Goal: Information Seeking & Learning: Learn about a topic

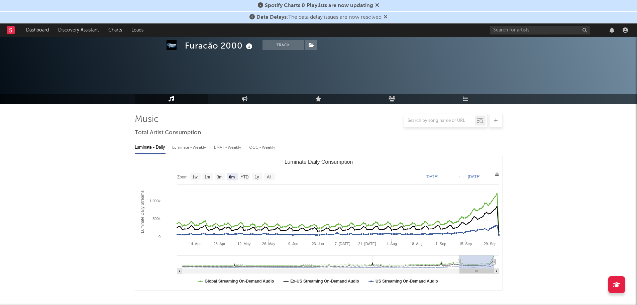
select select "6m"
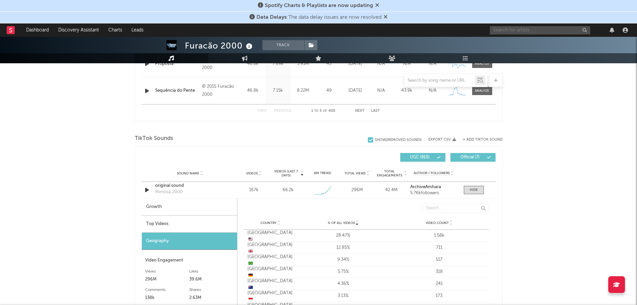
click at [530, 30] on input "text" at bounding box center [540, 30] width 100 height 8
click at [530, 33] on input "[PERSON_NAME]" at bounding box center [540, 30] width 100 height 8
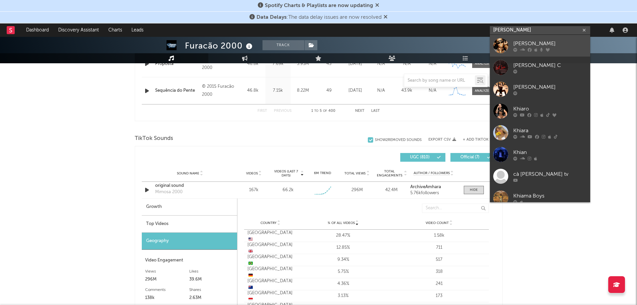
type input "[PERSON_NAME]"
click at [531, 43] on div "[PERSON_NAME]" at bounding box center [550, 43] width 74 height 8
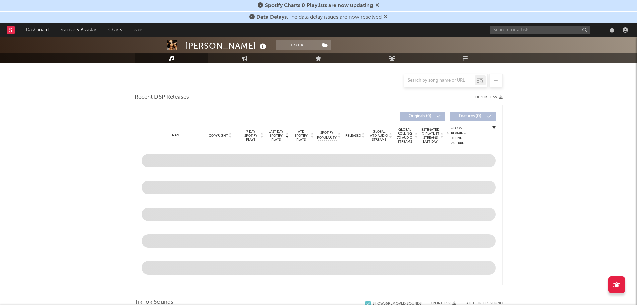
scroll to position [201, 0]
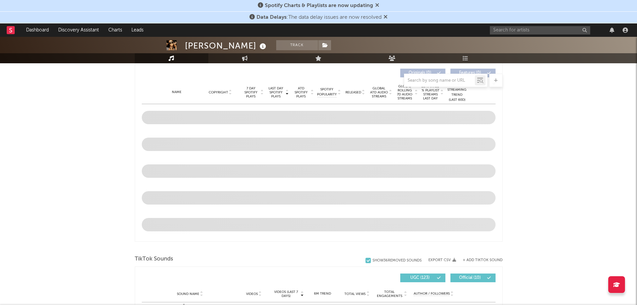
select select "6m"
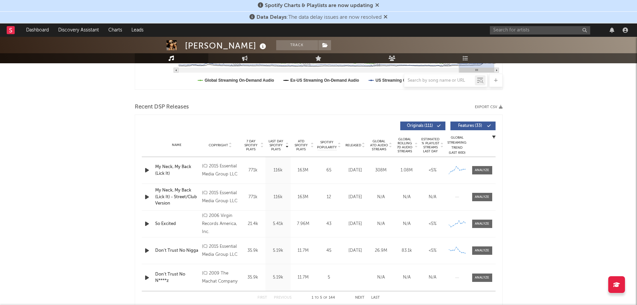
scroll to position [253, 0]
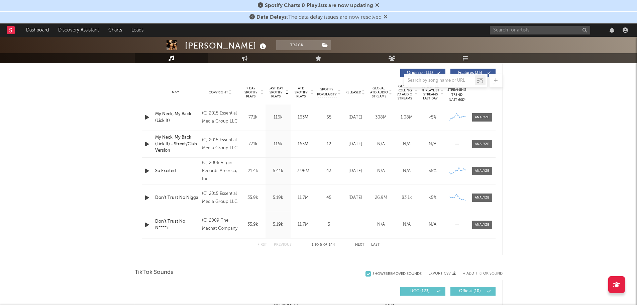
click at [171, 113] on div "My Neck, My Back (Lick It)" at bounding box center [177, 117] width 44 height 13
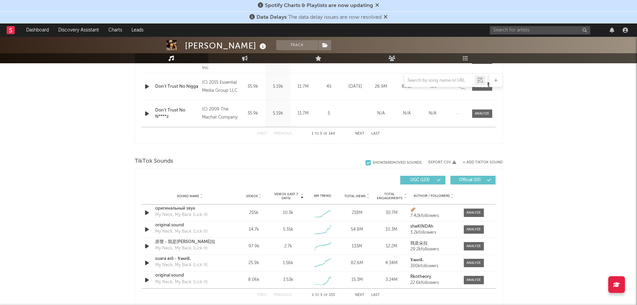
scroll to position [387, 0]
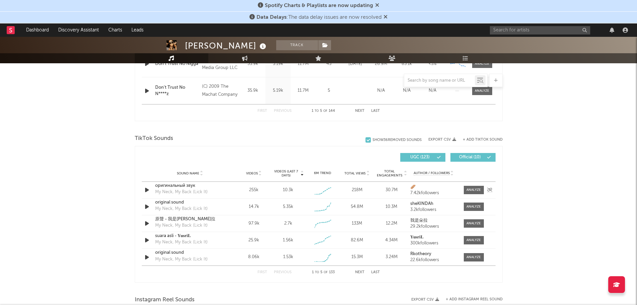
click at [174, 186] on div "оригинальный звук" at bounding box center [190, 185] width 70 height 7
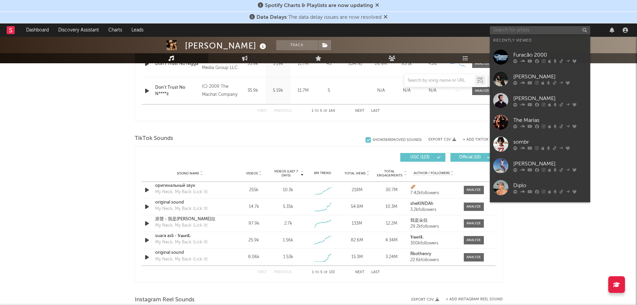
click at [546, 31] on input "text" at bounding box center [540, 30] width 100 height 8
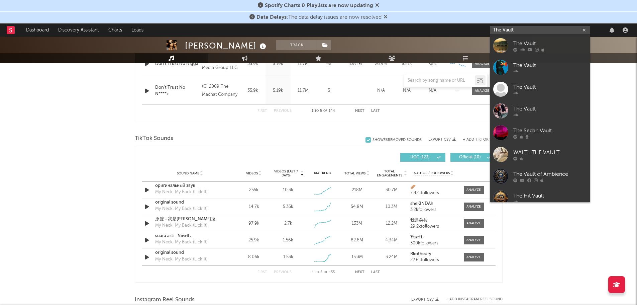
type input "The Vault"
click at [549, 44] on div "The Vault" at bounding box center [550, 43] width 74 height 8
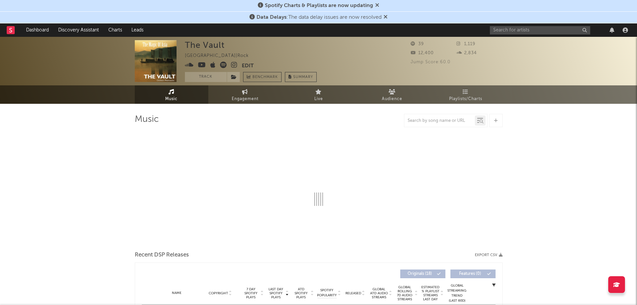
select select "1w"
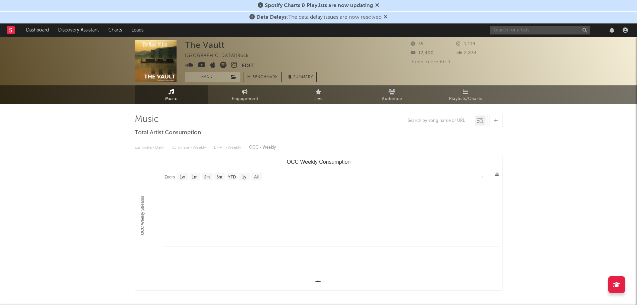
click at [530, 30] on input "text" at bounding box center [540, 30] width 100 height 8
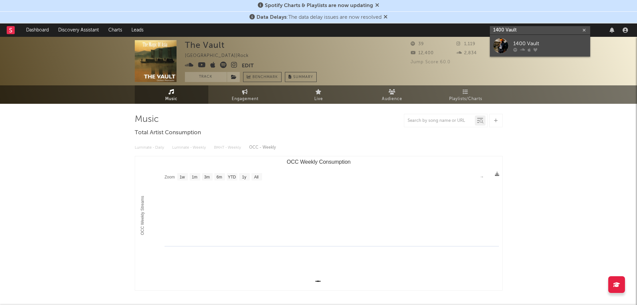
type input "1400 Vault"
click at [532, 42] on div "1400 Vault" at bounding box center [550, 43] width 74 height 8
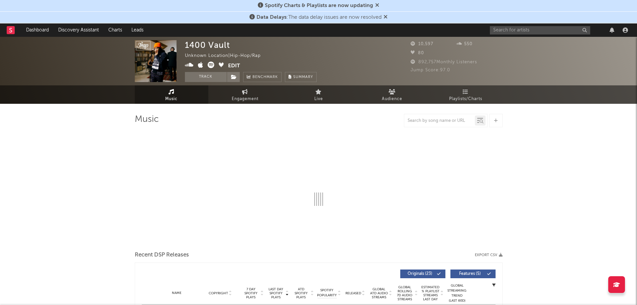
select select "6m"
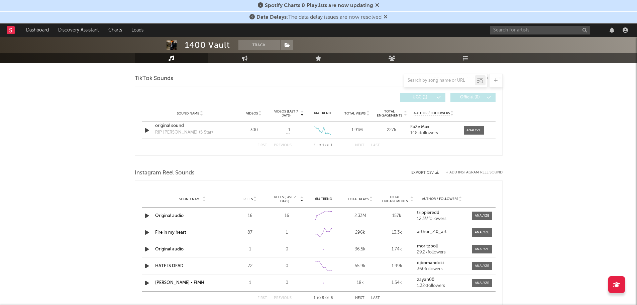
scroll to position [401, 0]
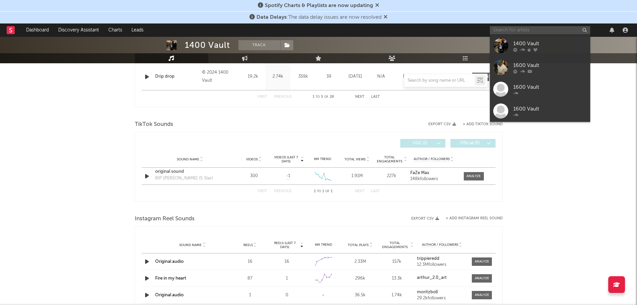
click at [511, 29] on input "text" at bounding box center [540, 30] width 100 height 8
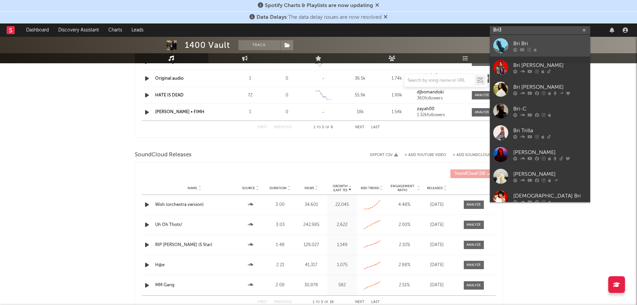
scroll to position [602, 0]
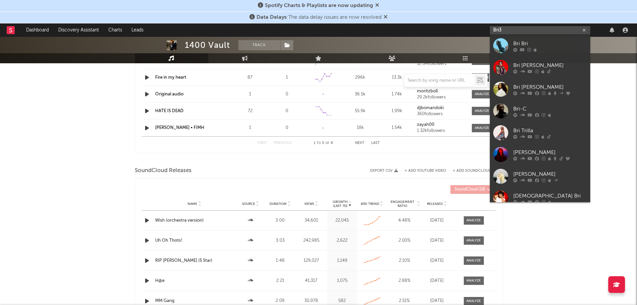
click at [517, 29] on input "Bri3" at bounding box center [540, 30] width 100 height 8
click at [523, 31] on input "Bri" at bounding box center [540, 30] width 100 height 8
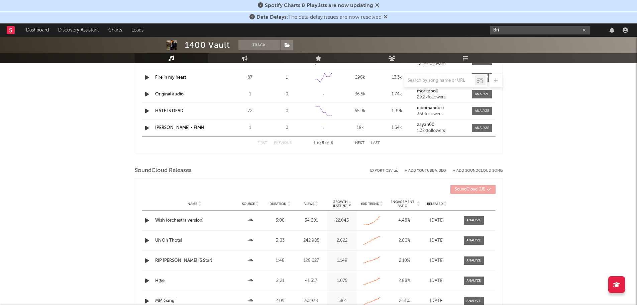
click at [508, 32] on input "Bri" at bounding box center [540, 30] width 100 height 8
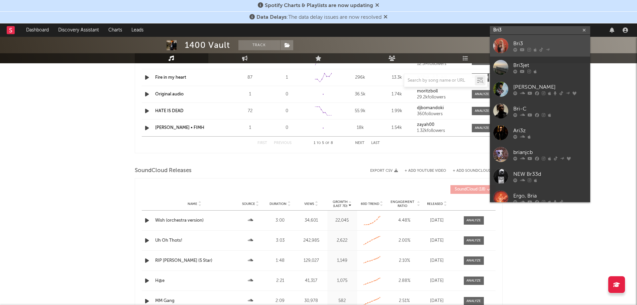
type input "Bri3"
click at [530, 46] on div "Bri3" at bounding box center [550, 43] width 74 height 8
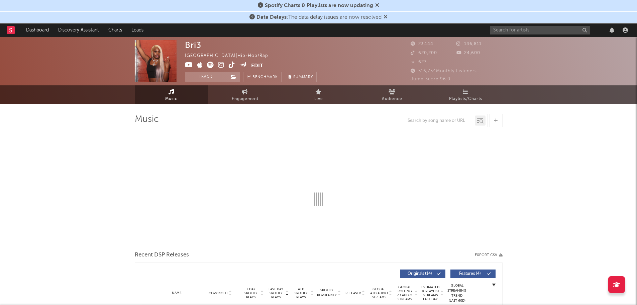
select select "6m"
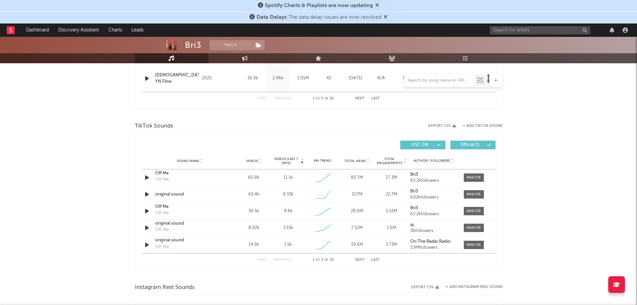
scroll to position [401, 0]
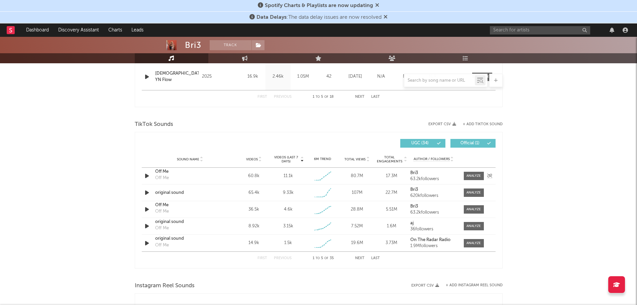
click at [157, 171] on div "Off Me" at bounding box center [190, 171] width 70 height 7
click at [516, 31] on input "text" at bounding box center [540, 30] width 100 height 8
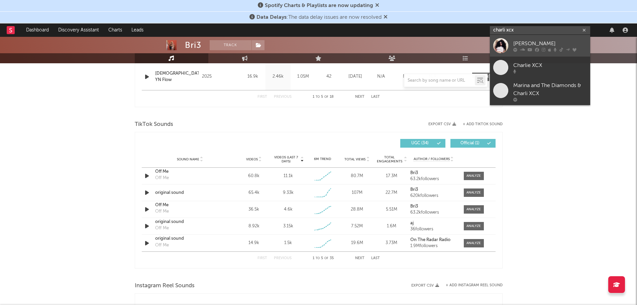
type input "charli xcx"
click at [542, 47] on div "[PERSON_NAME]" at bounding box center [550, 43] width 74 height 8
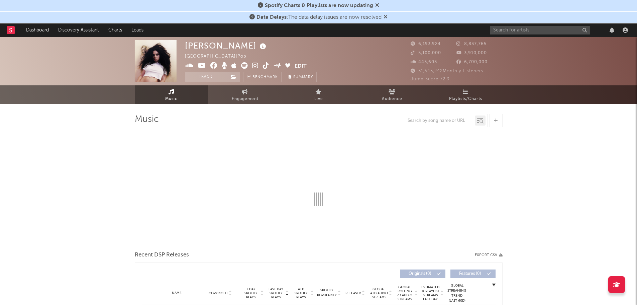
select select "6m"
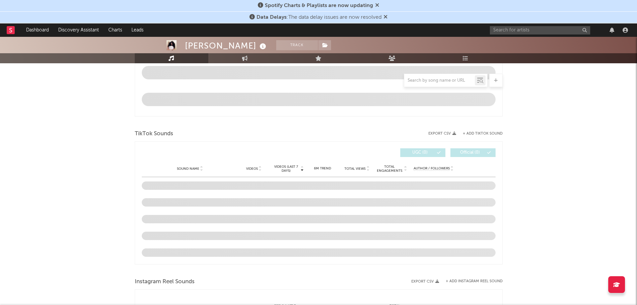
scroll to position [401, 0]
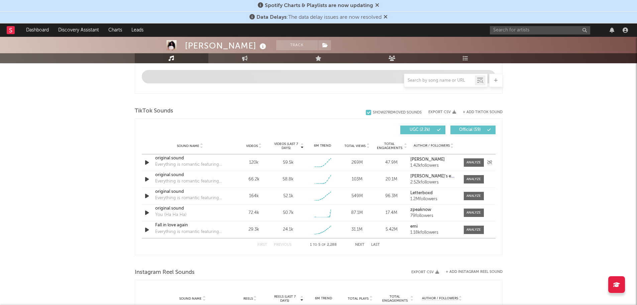
click at [165, 158] on div "original sound" at bounding box center [190, 158] width 70 height 7
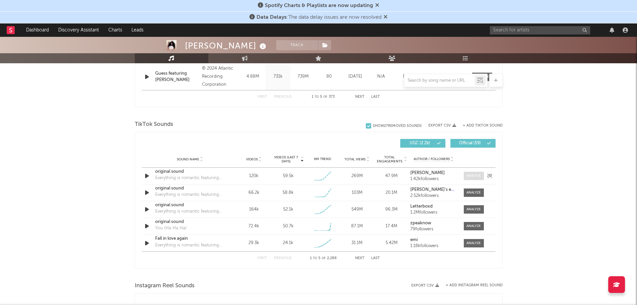
click at [471, 173] on span at bounding box center [474, 176] width 20 height 8
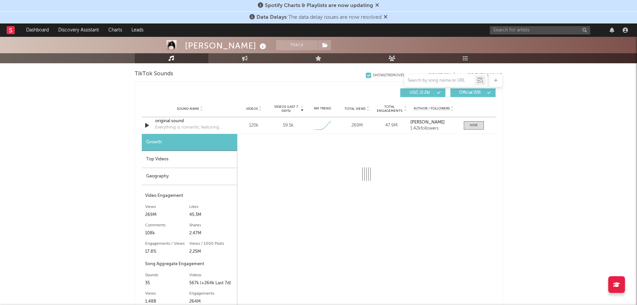
scroll to position [468, 0]
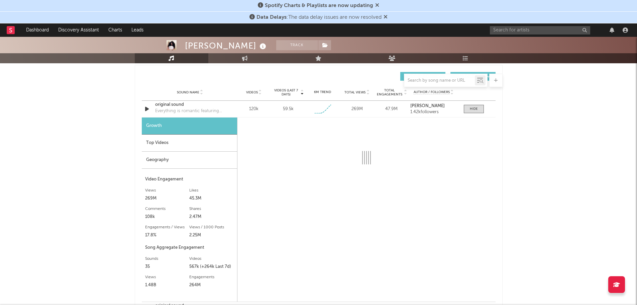
select select "1w"
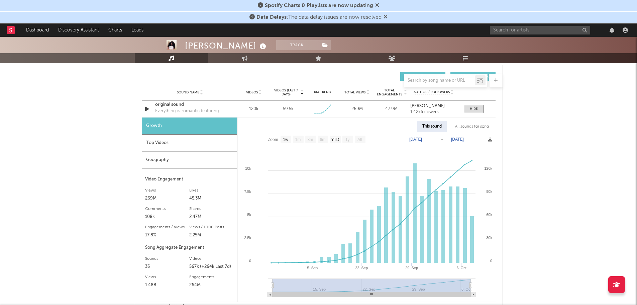
click at [158, 142] on div "Top Videos" at bounding box center [189, 142] width 95 height 17
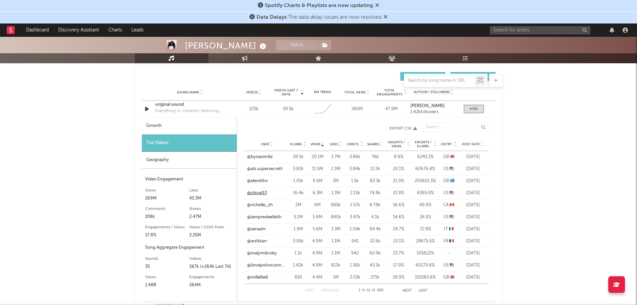
click at [262, 190] on link "@olsoal13" at bounding box center [257, 193] width 20 height 7
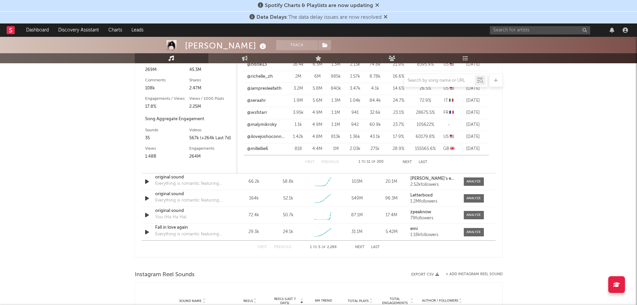
scroll to position [401, 0]
